Goal: Information Seeking & Learning: Learn about a topic

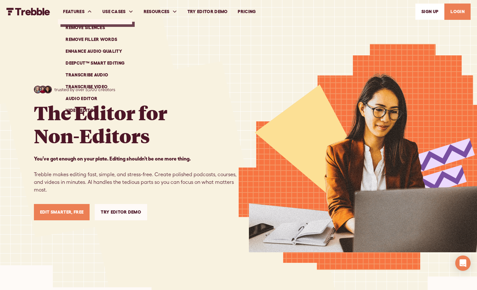
click at [89, 39] on link "Remove Filler Words" at bounding box center [94, 40] width 69 height 12
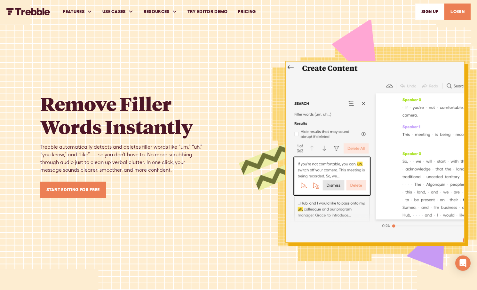
click at [185, 98] on h1 "Remove Filler Words Instantly" at bounding box center [123, 115] width 166 height 46
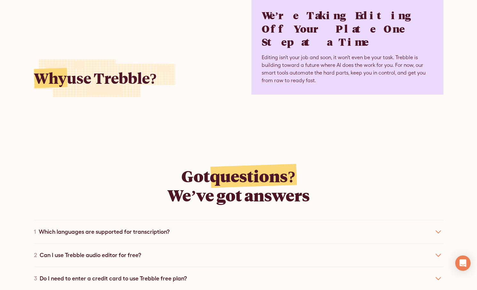
scroll to position [2158, 0]
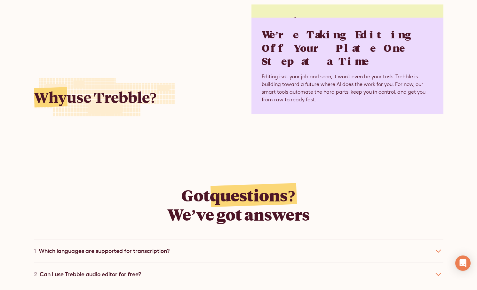
click at [239, 239] on div "1 Which languages are supported for transcription?" at bounding box center [239, 250] width 410 height 23
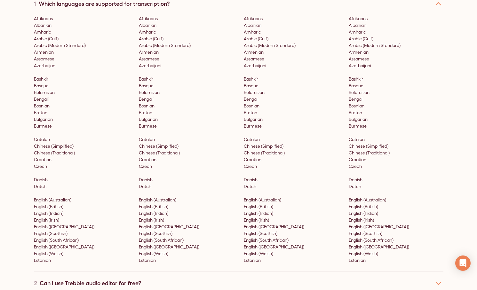
scroll to position [2407, 0]
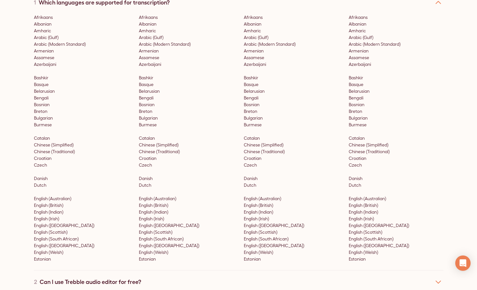
click at [215, 188] on p "Afrikaans Albanian Amharic Arabic (Gulf) Arabic (Modern Standard) Armenian Assa…" at bounding box center [186, 138] width 95 height 249
click at [154, 219] on p "Afrikaans Albanian Amharic Arabic (Gulf) Arabic (Modern Standard) Armenian Assa…" at bounding box center [186, 138] width 95 height 249
drag, startPoint x: 154, startPoint y: 219, endPoint x: 158, endPoint y: 237, distance: 19.0
click at [158, 237] on div "Afrikaans Albanian Amharic Arabic (Gulf) Arabic (Modern Standard) Armenian Assa…" at bounding box center [239, 142] width 410 height 256
click at [206, 199] on p "Afrikaans Albanian Amharic Arabic (Gulf) Arabic (Modern Standard) Armenian Assa…" at bounding box center [186, 138] width 95 height 249
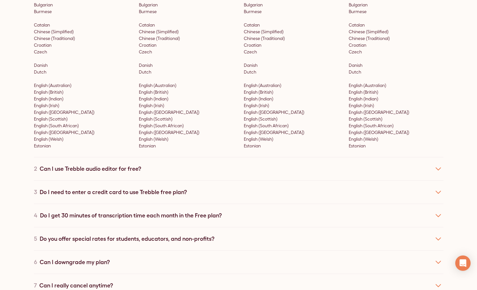
scroll to position [2524, 0]
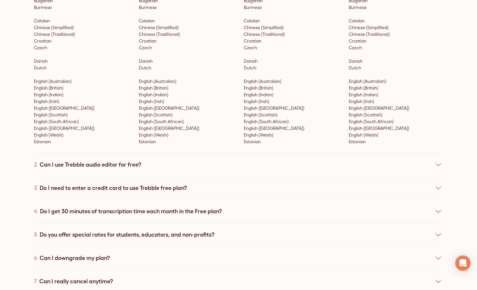
click at [196, 176] on div "3 Do I need to enter a credit card to use Trebble free plan?" at bounding box center [239, 187] width 410 height 23
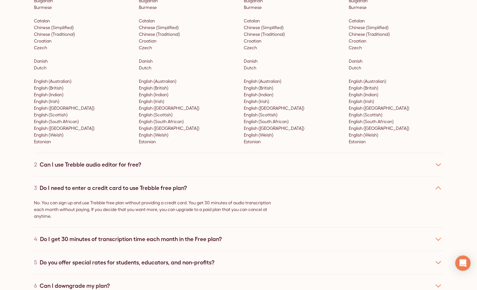
click at [184, 153] on div "2 Can I use Trebble audio editor for free?" at bounding box center [239, 164] width 410 height 23
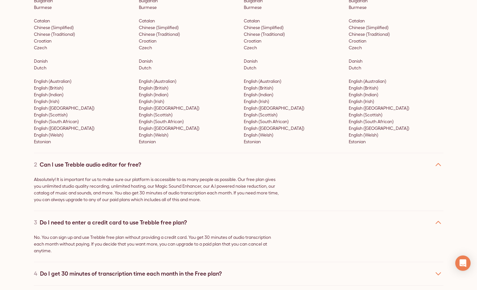
click at [147, 176] on p "Absolutely! It is important for us to make sure our platform is accessible to a…" at bounding box center [157, 189] width 246 height 27
click at [115, 176] on p "Absolutely! It is important for us to make sure our platform is accessible to a…" at bounding box center [157, 189] width 246 height 27
click at [133, 176] on p "Absolutely! It is important for us to make sure our platform is accessible to a…" at bounding box center [157, 189] width 246 height 27
click at [144, 176] on p "Absolutely! It is important for us to make sure our platform is accessible to a…" at bounding box center [157, 189] width 246 height 27
click at [160, 176] on p "Absolutely! It is important for us to make sure our platform is accessible to a…" at bounding box center [157, 189] width 246 height 27
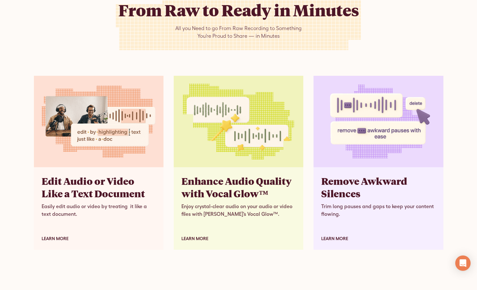
scroll to position [1649, 0]
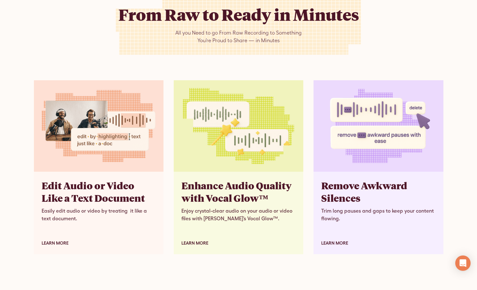
click at [74, 185] on h3 "Edit Audio or Video  Like a Text Document" at bounding box center [99, 192] width 114 height 25
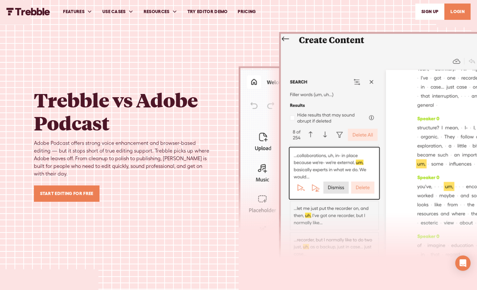
click at [177, 190] on div "Start Editing for Free" at bounding box center [123, 194] width 179 height 16
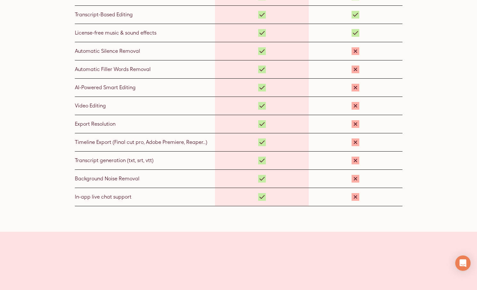
scroll to position [453, 0]
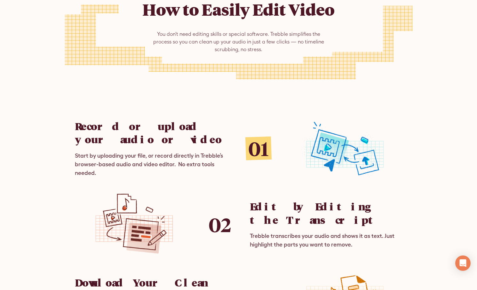
scroll to position [719, 0]
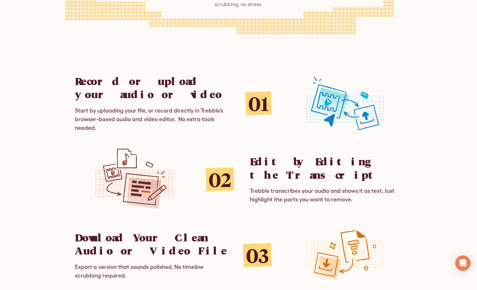
click at [281, 187] on div "Trebble transcribes your audio and shows it as text. Just highlight the parts y…" at bounding box center [326, 195] width 153 height 17
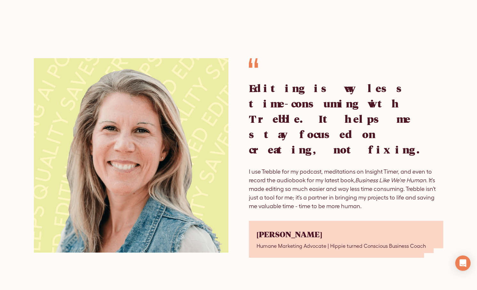
scroll to position [1361, 0]
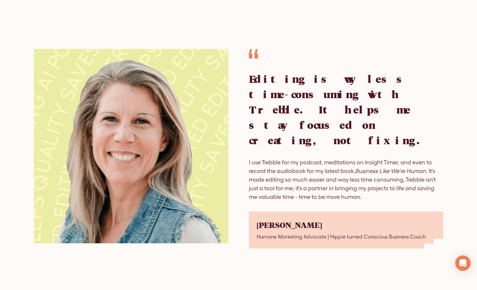
click at [332, 83] on div "Editing is way less time-consuming with Trebble. It helps me stay focused on cr…" at bounding box center [346, 109] width 195 height 77
click at [298, 96] on div "Editing is way less time-consuming with Trebble. It helps me stay focused on cr…" at bounding box center [346, 109] width 195 height 77
click at [265, 158] on p "I use Trebble for my podcast, meditations on Insight Timer, and even to record …" at bounding box center [346, 179] width 195 height 43
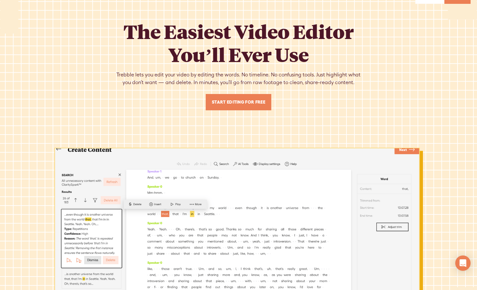
scroll to position [0, 0]
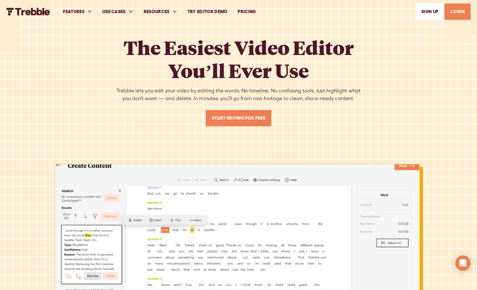
click at [146, 134] on div "The Easiest Video Editor You’ll Ever Use Trebble lets you edit your video by ed…" at bounding box center [238, 198] width 369 height 324
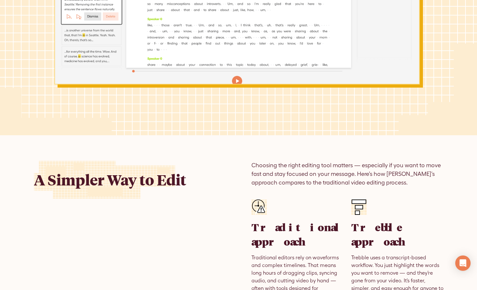
scroll to position [288, 0]
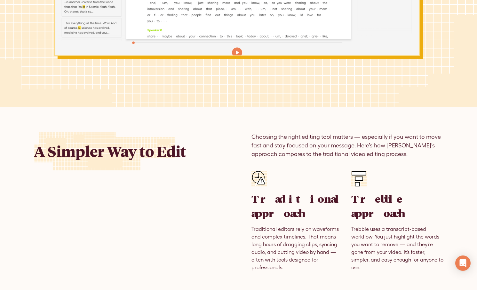
click at [174, 155] on h2 "A Simpler Way to Edit" at bounding box center [110, 152] width 152 height 18
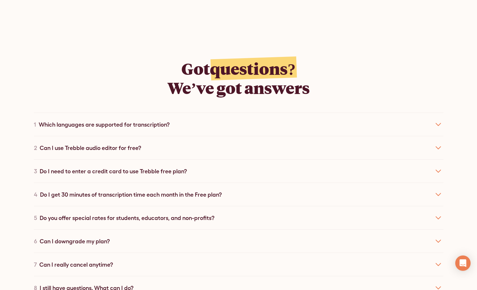
scroll to position [2380, 0]
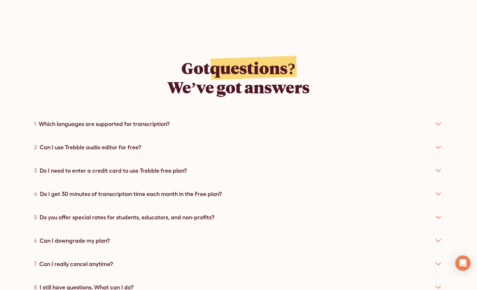
click at [199, 190] on div "Do I get 30 minutes of transcription time each month in the Free plan?" at bounding box center [131, 194] width 182 height 9
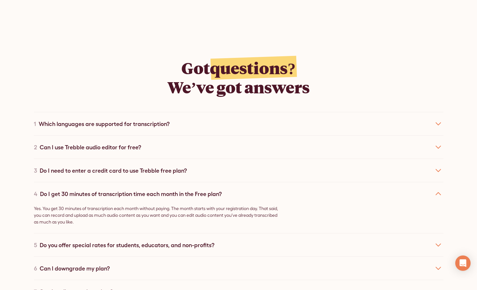
click at [230, 205] on p "Yes. You get 30 minutes of transcription each month without paying. The month s…" at bounding box center [157, 215] width 246 height 20
click at [105, 205] on p "Yes. You get 30 minutes of transcription each month without paying. The month s…" at bounding box center [157, 215] width 246 height 20
click at [437, 189] on icon at bounding box center [438, 194] width 10 height 10
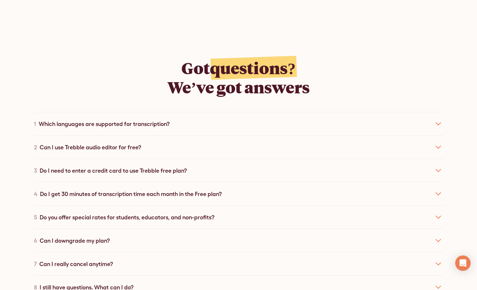
click at [92, 213] on div "Do you offer special rates for students, educators, and non-profits?" at bounding box center [127, 217] width 175 height 9
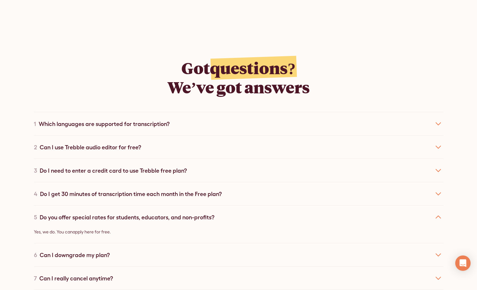
click at [108, 229] on link "apply here for free" at bounding box center [91, 231] width 37 height 5
click at [90, 274] on div "Can I really cancel anytime?" at bounding box center [76, 278] width 74 height 9
click at [84, 251] on div "Can I downgrade my plan?" at bounding box center [75, 255] width 70 height 9
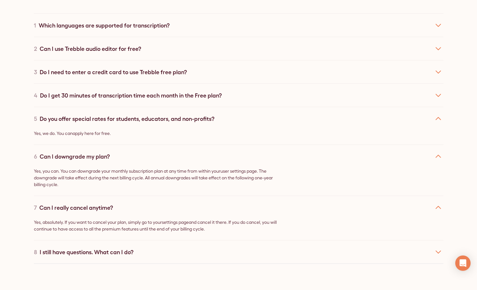
scroll to position [2481, 0]
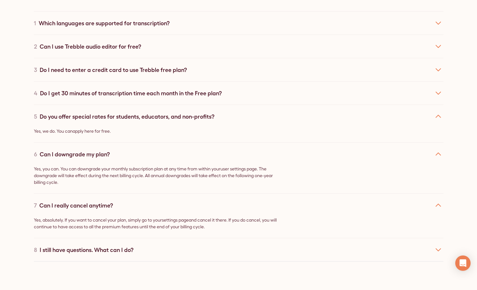
click at [87, 246] on div "I still have questions. What can I do?" at bounding box center [87, 250] width 94 height 9
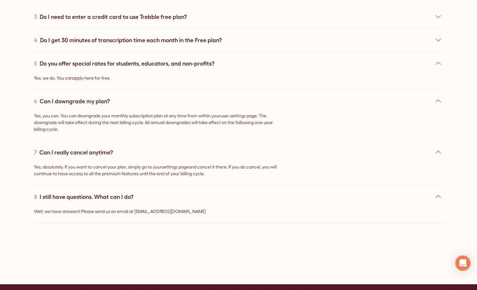
scroll to position [2895, 0]
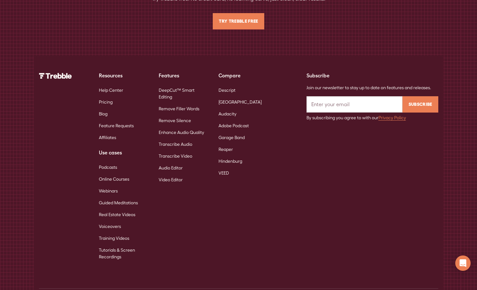
click at [173, 206] on div "Resources Help Center Pricing Blog Feature Requests Affiliates Use cases Podcas…" at bounding box center [153, 167] width 229 height 191
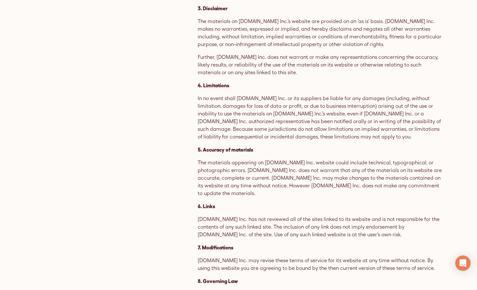
scroll to position [374, 0]
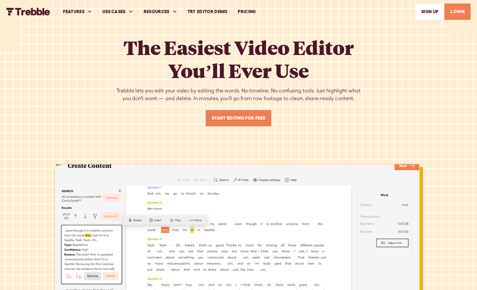
scroll to position [2684, 0]
